Goal: Task Accomplishment & Management: Manage account settings

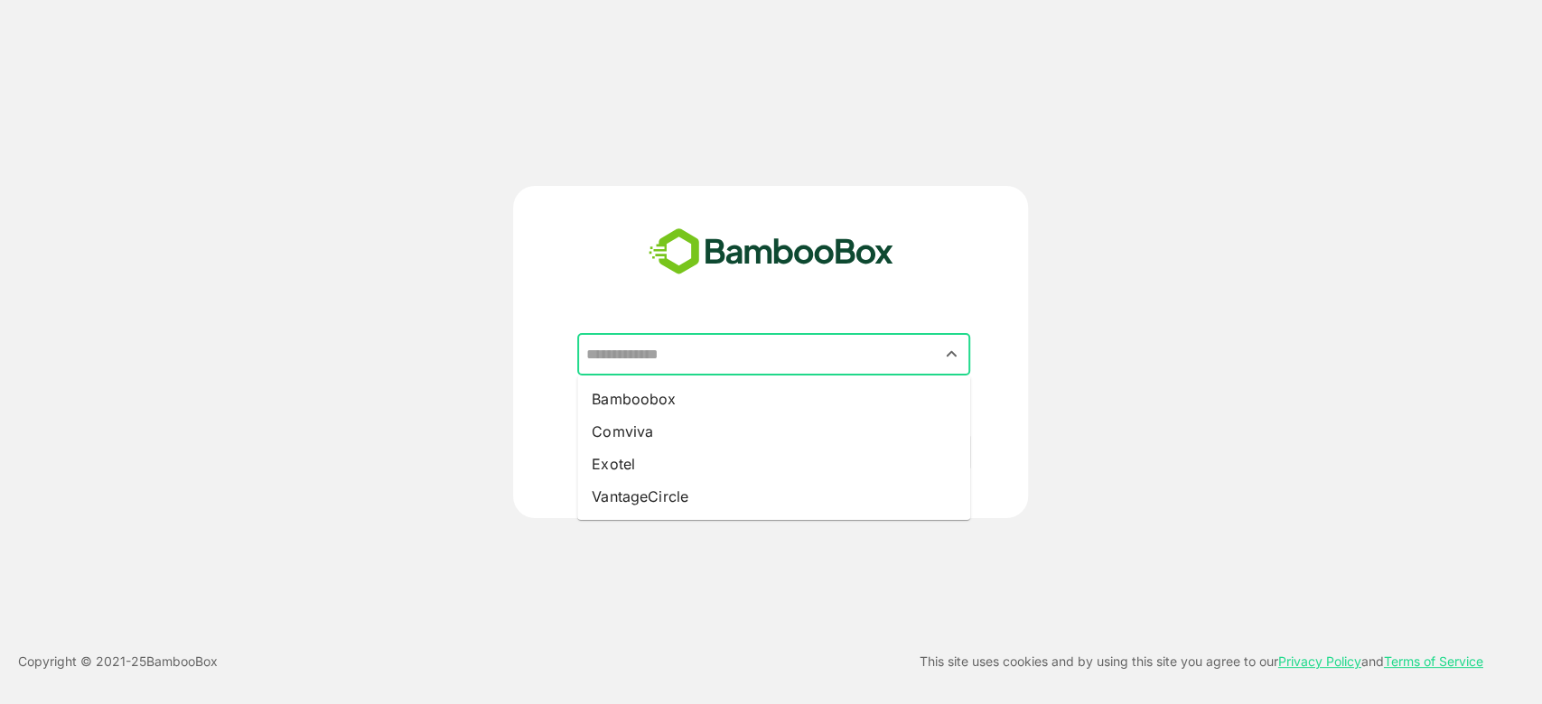
click at [648, 365] on input "text" at bounding box center [774, 355] width 386 height 34
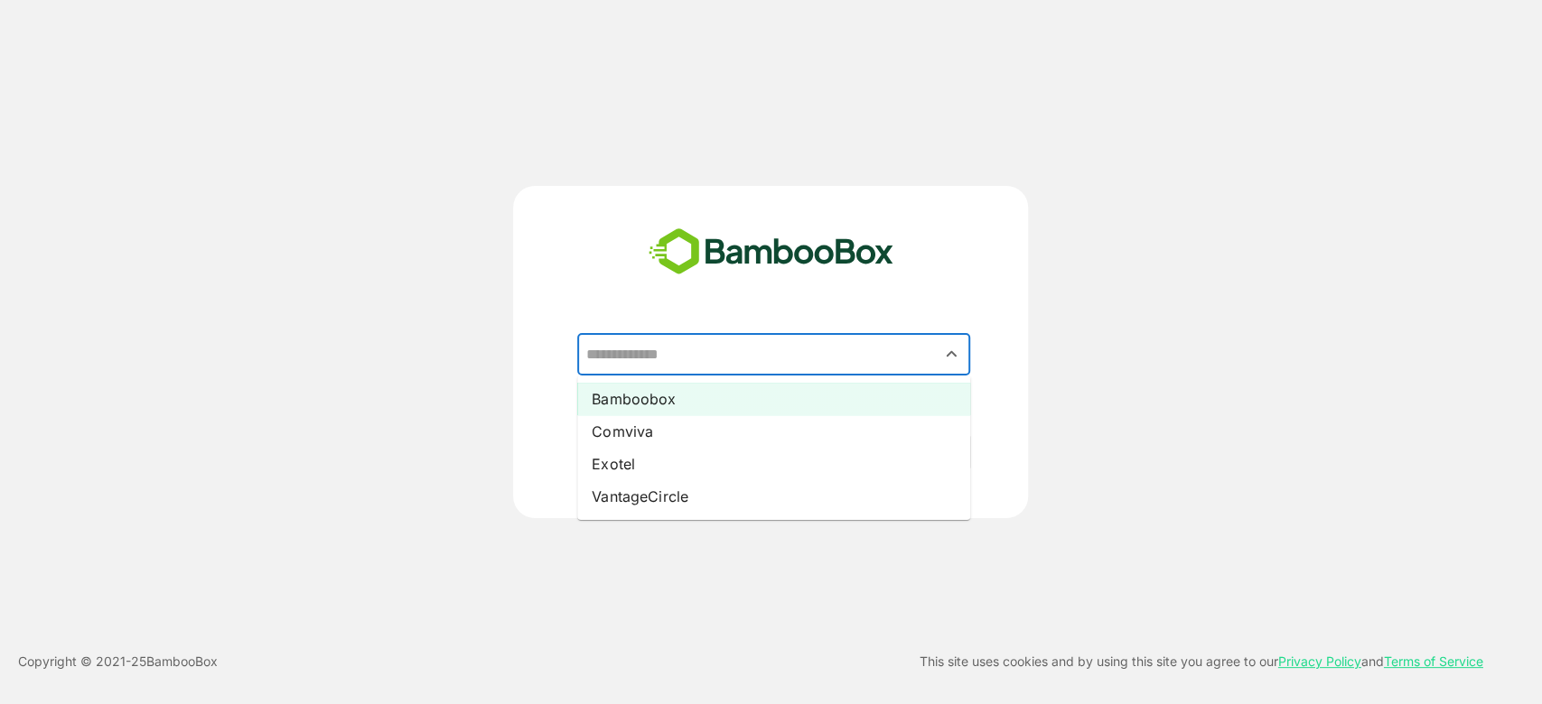
click at [694, 404] on li "Bamboobox" at bounding box center [773, 399] width 393 height 33
type input "*********"
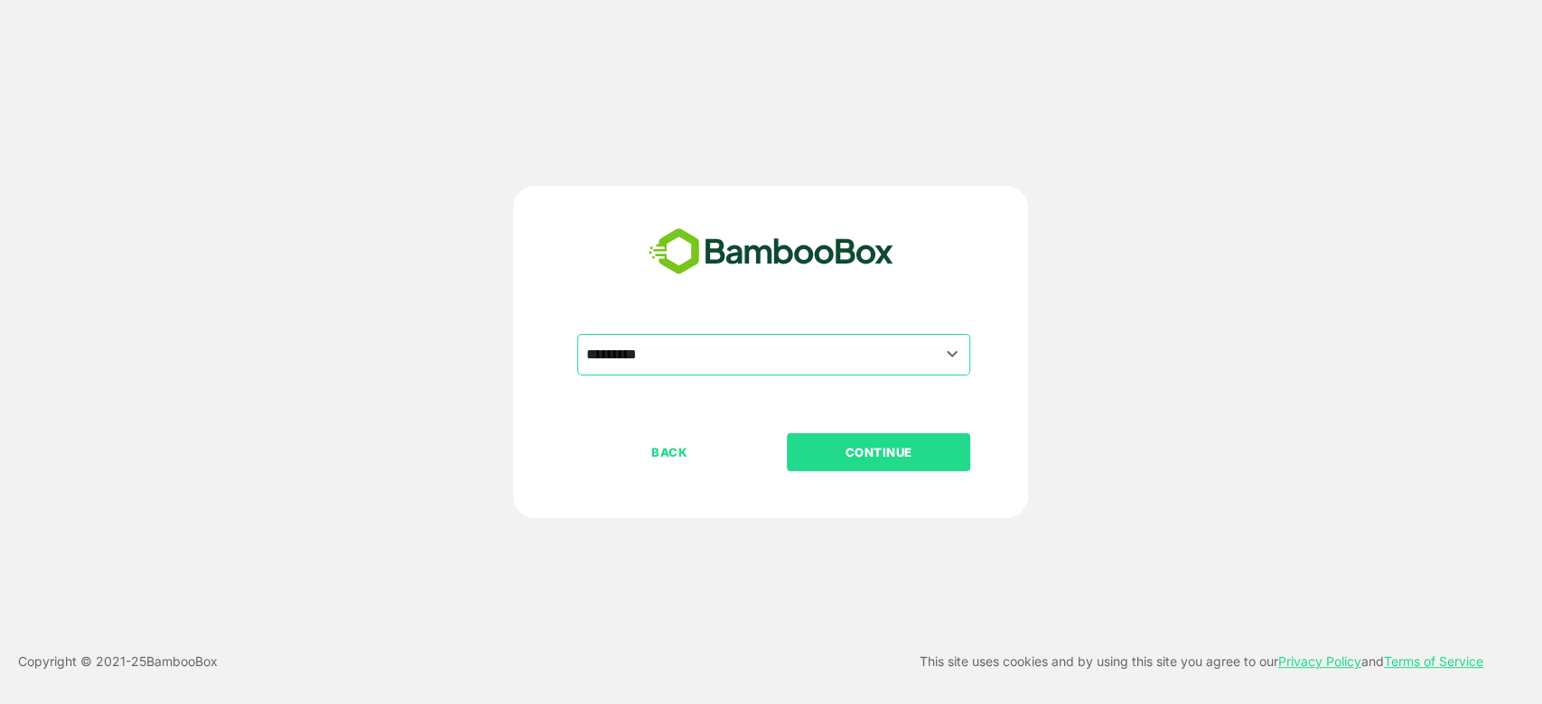
click at [887, 459] on p "CONTINUE" at bounding box center [878, 453] width 181 height 20
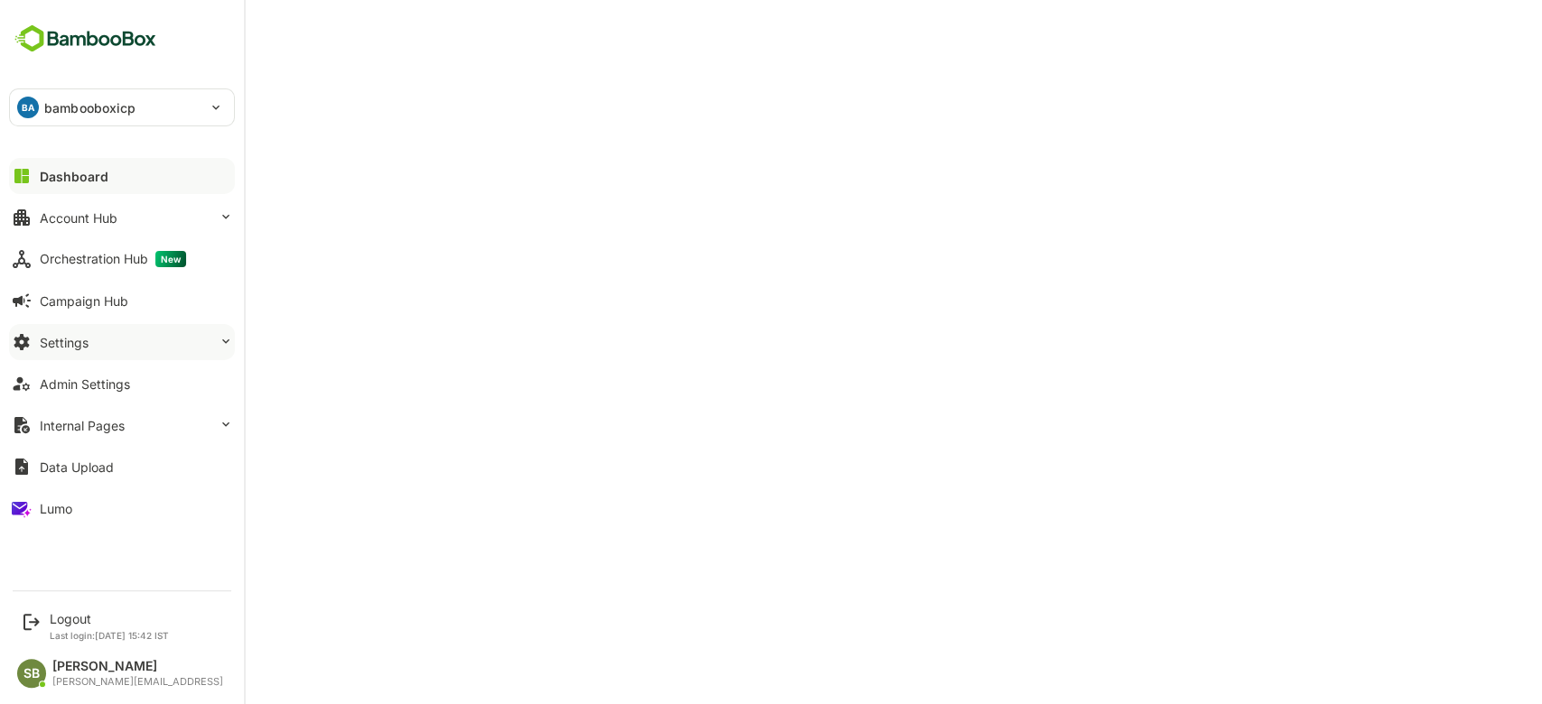
click at [195, 341] on button "Settings" at bounding box center [122, 342] width 226 height 36
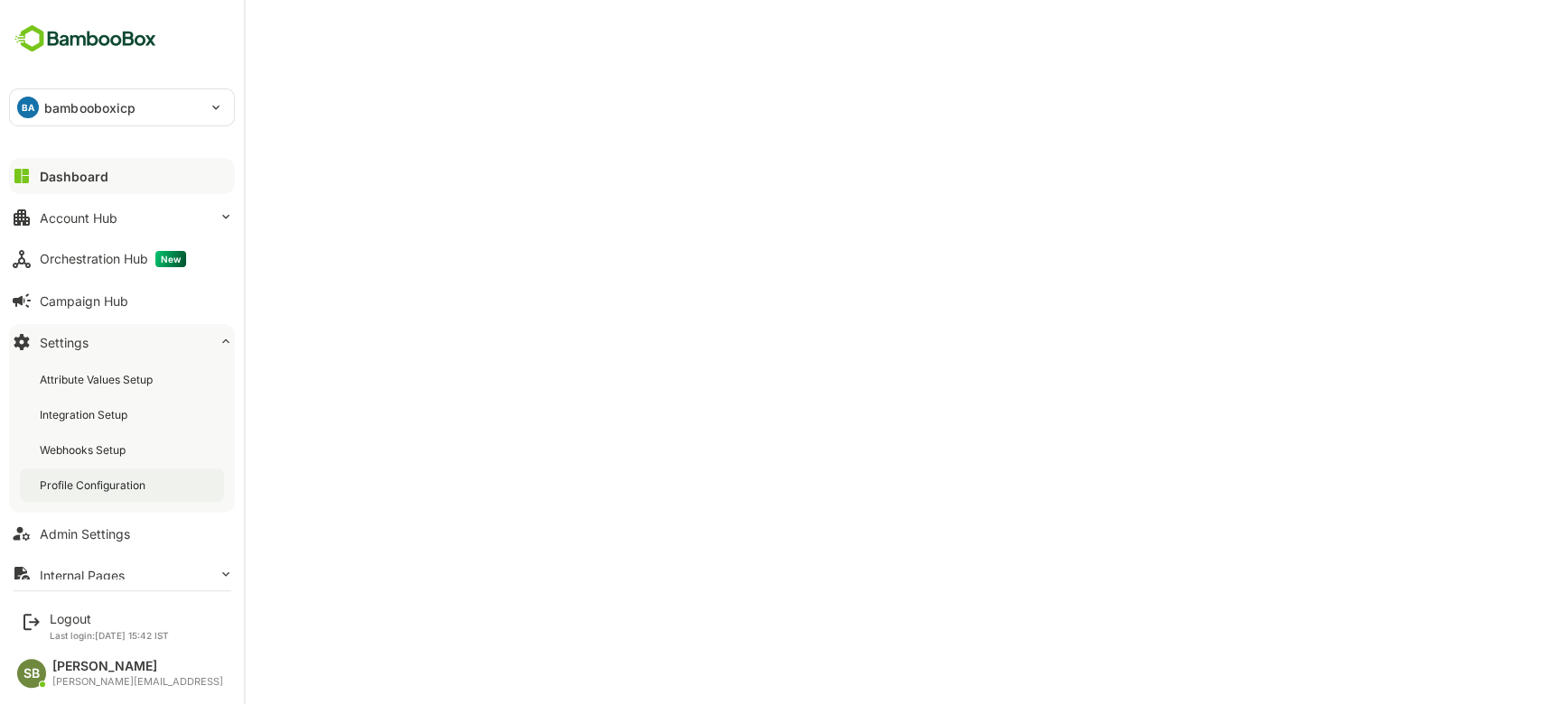
click at [116, 488] on div "Profile Configuration" at bounding box center [94, 485] width 109 height 15
click at [112, 175] on button "Dashboard" at bounding box center [122, 176] width 226 height 36
